Goal: Complete application form

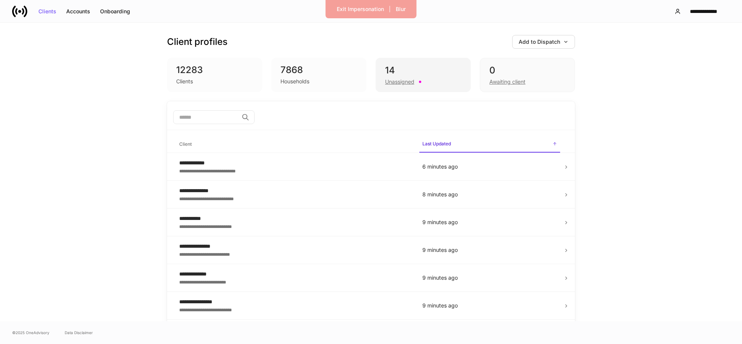
click at [394, 83] on div "Unassigned" at bounding box center [399, 82] width 29 height 8
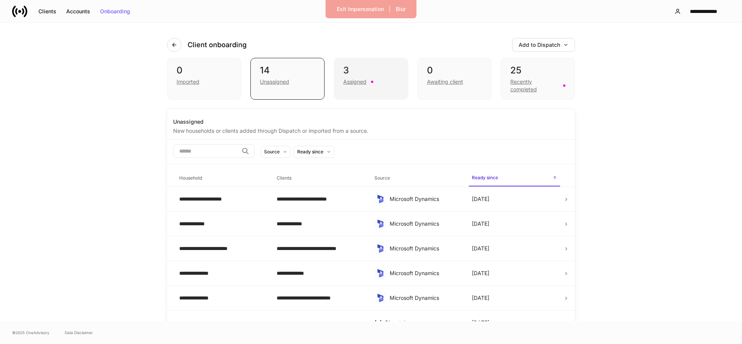
click at [357, 82] on div "Assigned" at bounding box center [354, 82] width 23 height 8
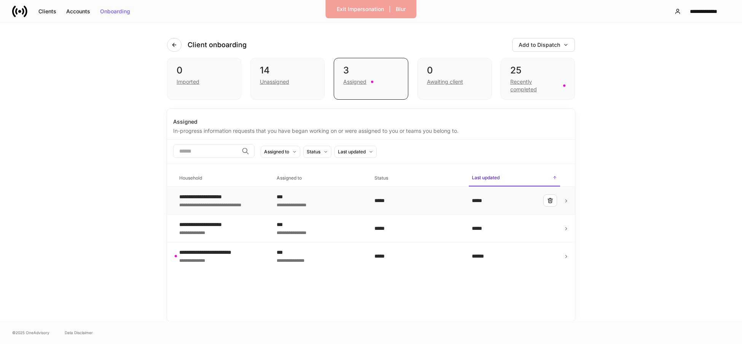
click at [566, 201] on icon at bounding box center [566, 201] width 2 height 3
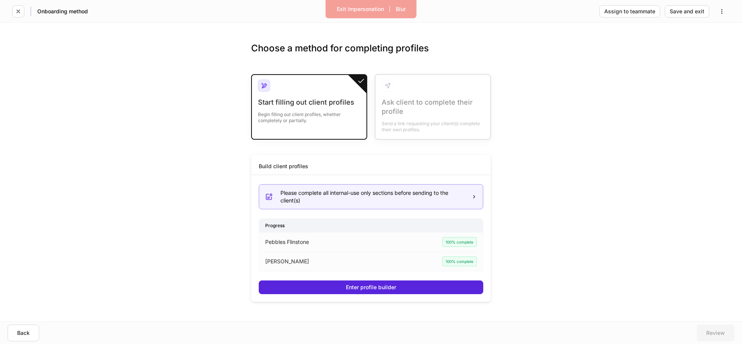
click at [475, 196] on icon at bounding box center [473, 196] width 5 height 5
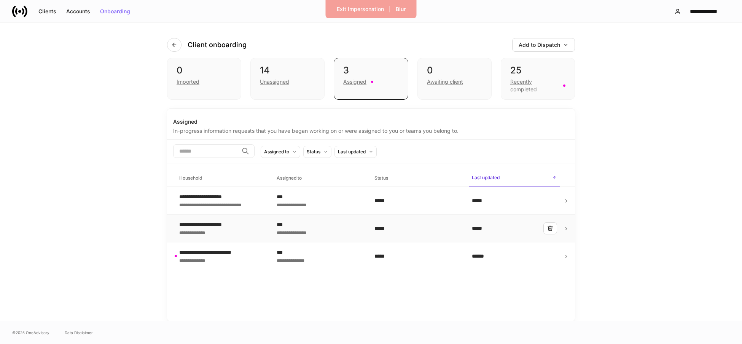
click at [565, 228] on icon at bounding box center [566, 228] width 2 height 3
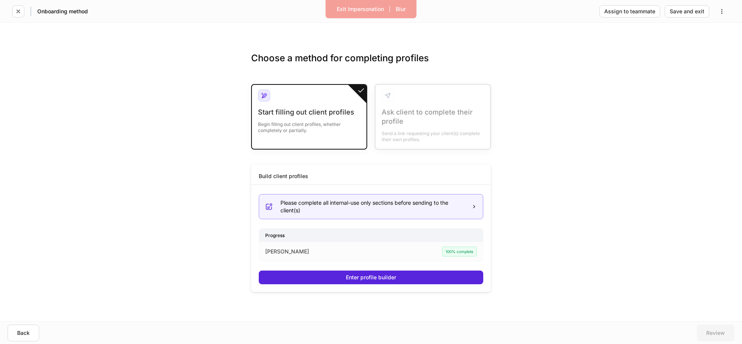
click at [472, 204] on icon at bounding box center [473, 206] width 5 height 5
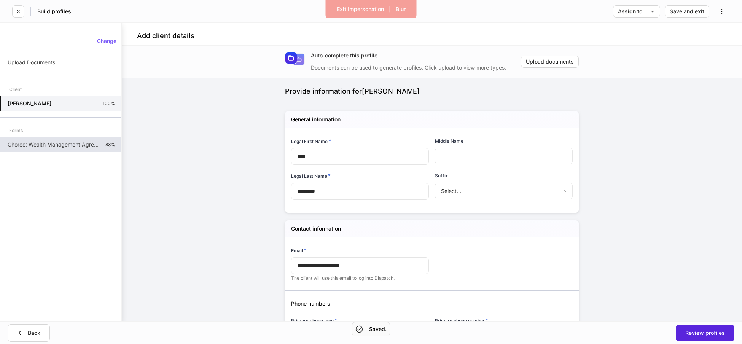
click at [60, 146] on p "Choreo: Wealth Management Agreement - Standard Tier" at bounding box center [54, 145] width 92 height 8
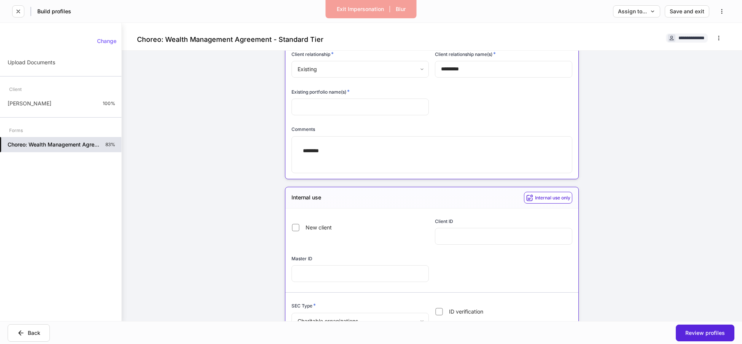
scroll to position [142, 0]
click at [696, 336] on div "Review profiles" at bounding box center [705, 332] width 40 height 5
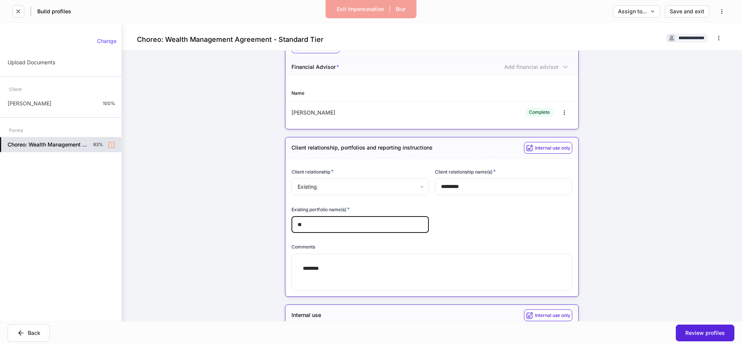
scroll to position [22, 0]
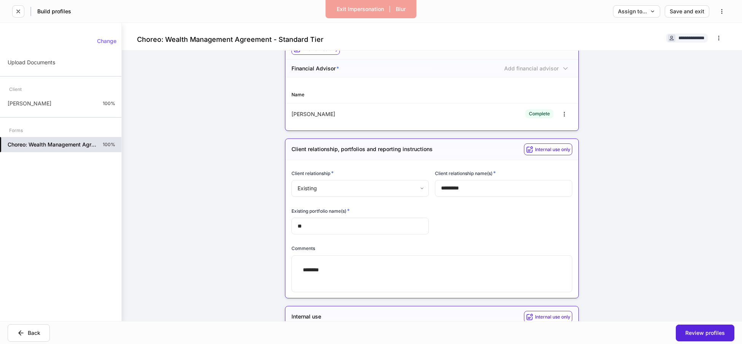
click at [483, 240] on div "Comments ******** * ​" at bounding box center [428, 263] width 287 height 57
click at [306, 226] on input "**" at bounding box center [359, 226] width 137 height 17
type input "*"
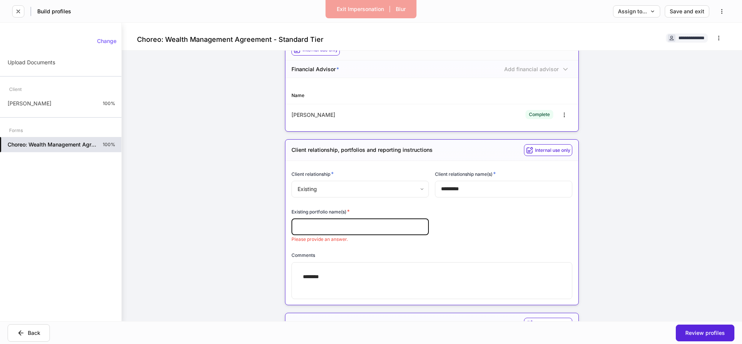
scroll to position [21, 0]
drag, startPoint x: 354, startPoint y: 212, endPoint x: 289, endPoint y: 213, distance: 64.3
click at [289, 213] on div "Existing portfolio name(s) * ​ Please provide an answer." at bounding box center [356, 221] width 143 height 44
copy h6 "Existing portfolio name(s) *"
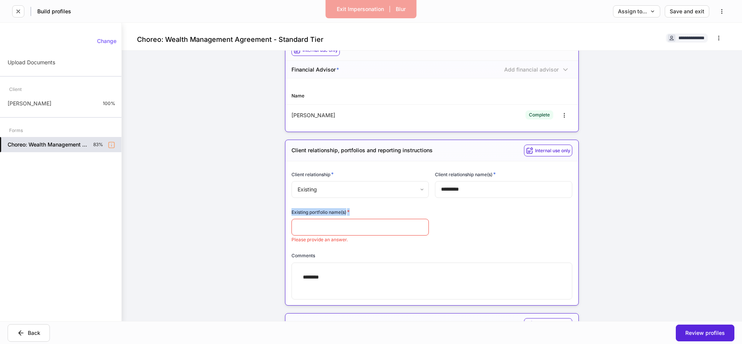
scroll to position [0, 0]
